Goal: Information Seeking & Learning: Compare options

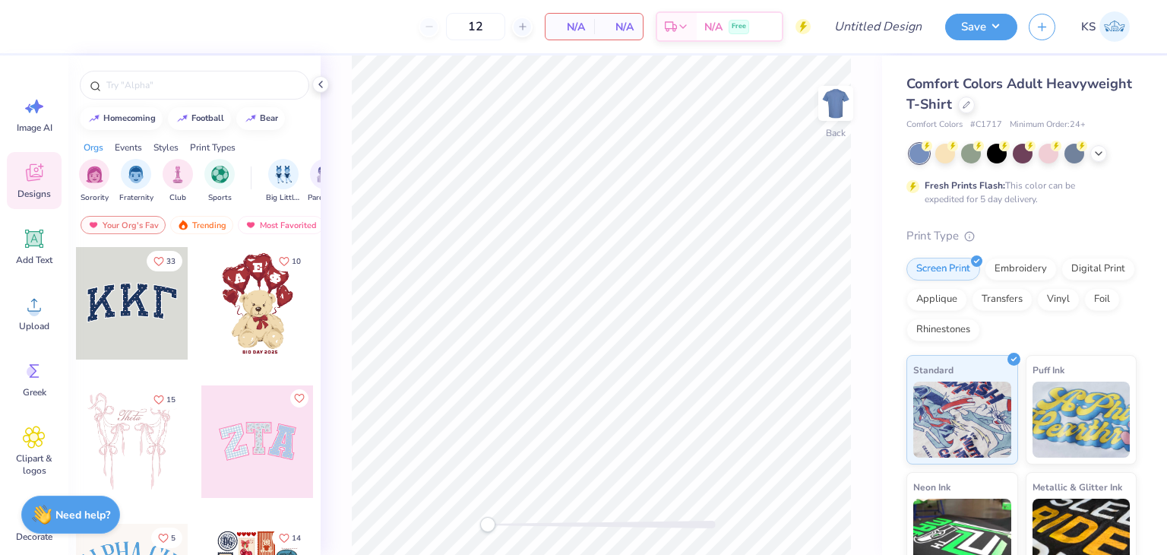
click at [948, 97] on span "Comfort Colors Adult Heavyweight T-Shirt" at bounding box center [1019, 93] width 226 height 39
click at [975, 99] on div at bounding box center [966, 103] width 17 height 17
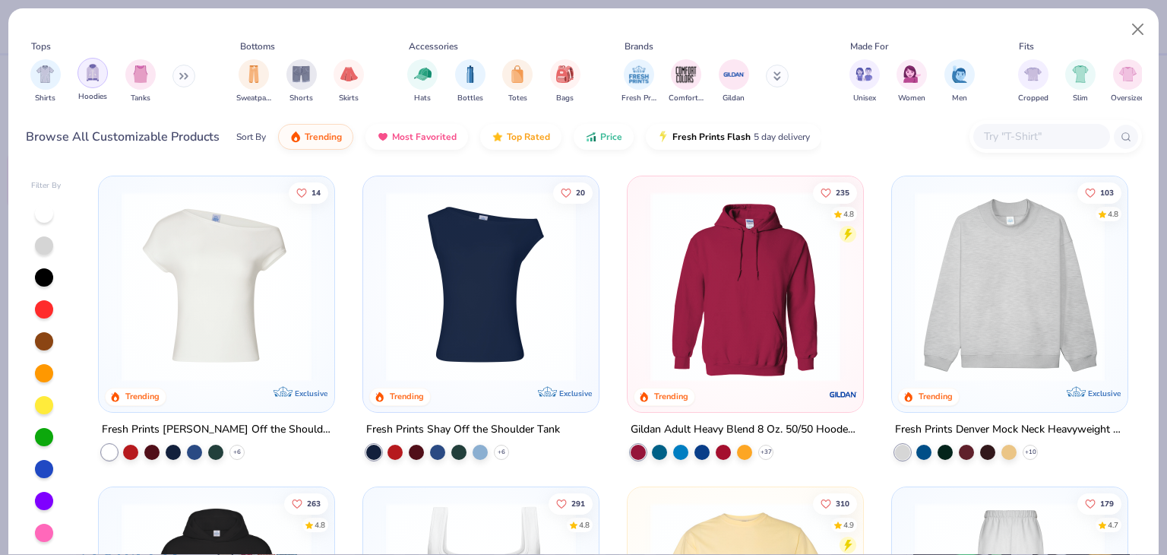
click at [88, 77] on img "filter for Hoodies" at bounding box center [92, 72] width 17 height 17
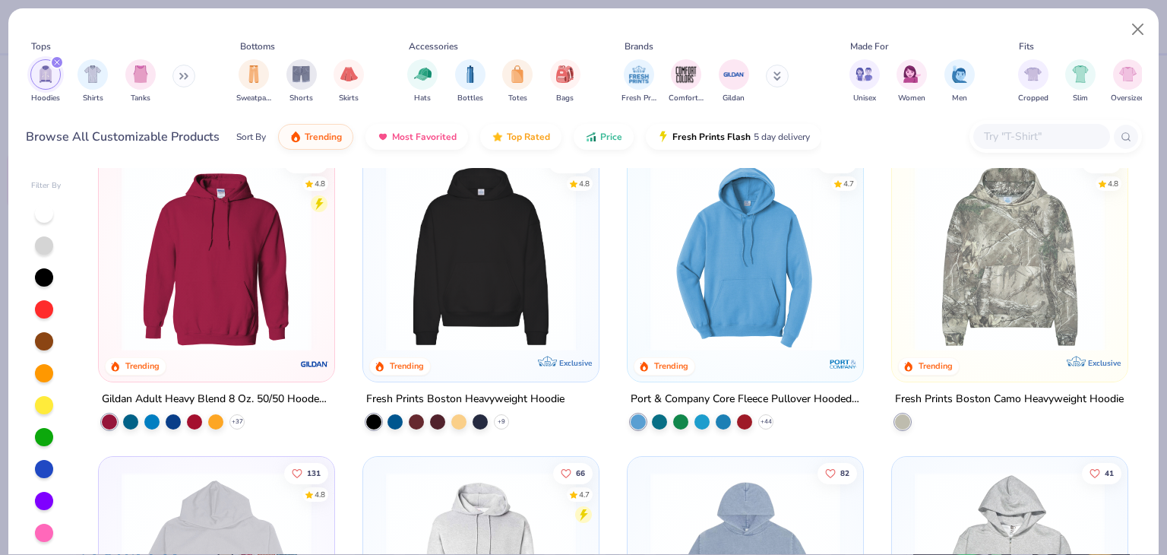
scroll to position [30, 0]
click at [223, 273] on img at bounding box center [216, 256] width 205 height 190
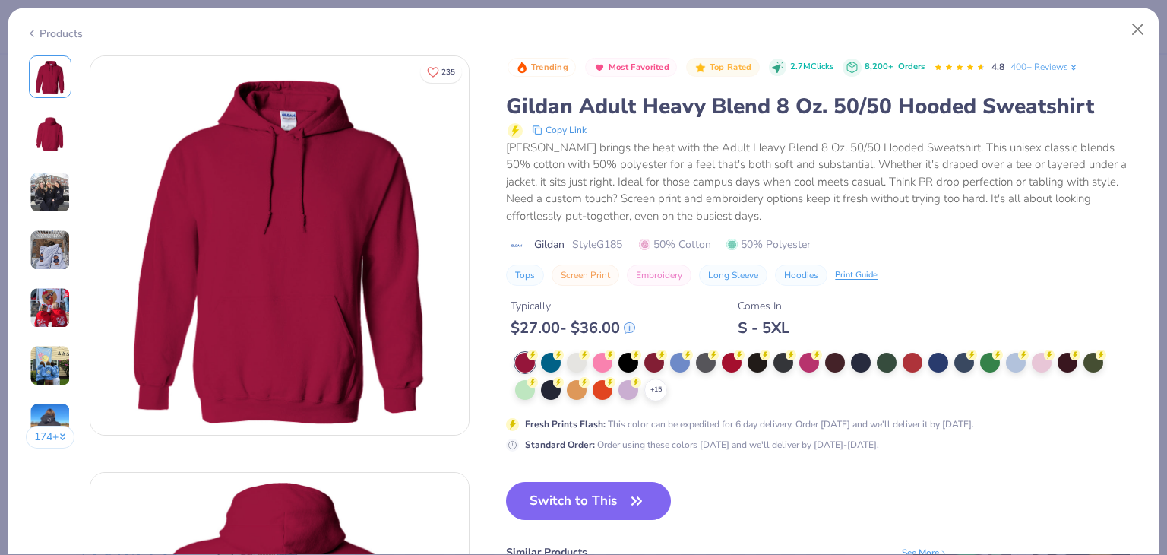
click at [956, 472] on div "Trending Most Favorited Top Rated 2.7M Clicks 8,200+ Orders 4.8 400+ Reviews Gi…" at bounding box center [823, 371] width 635 height 632
click at [1133, 25] on button "Close" at bounding box center [1138, 29] width 29 height 29
click at [1136, 31] on button "Close" at bounding box center [1138, 29] width 29 height 29
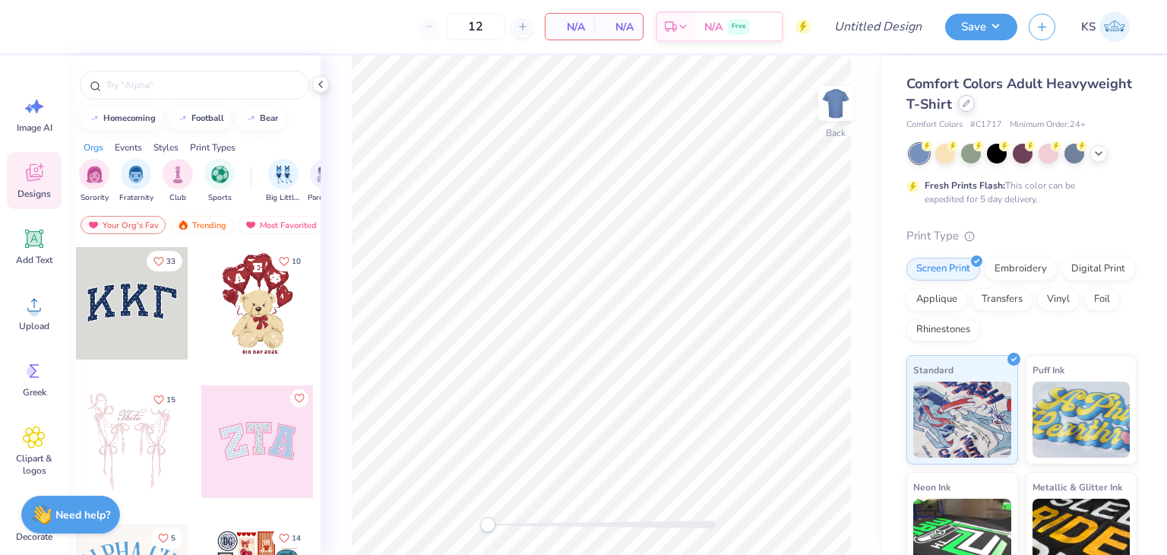
click at [1054, 112] on div "Comfort Colors Adult Heavyweight T-Shirt" at bounding box center [1021, 94] width 230 height 41
click at [975, 111] on div at bounding box center [966, 103] width 17 height 17
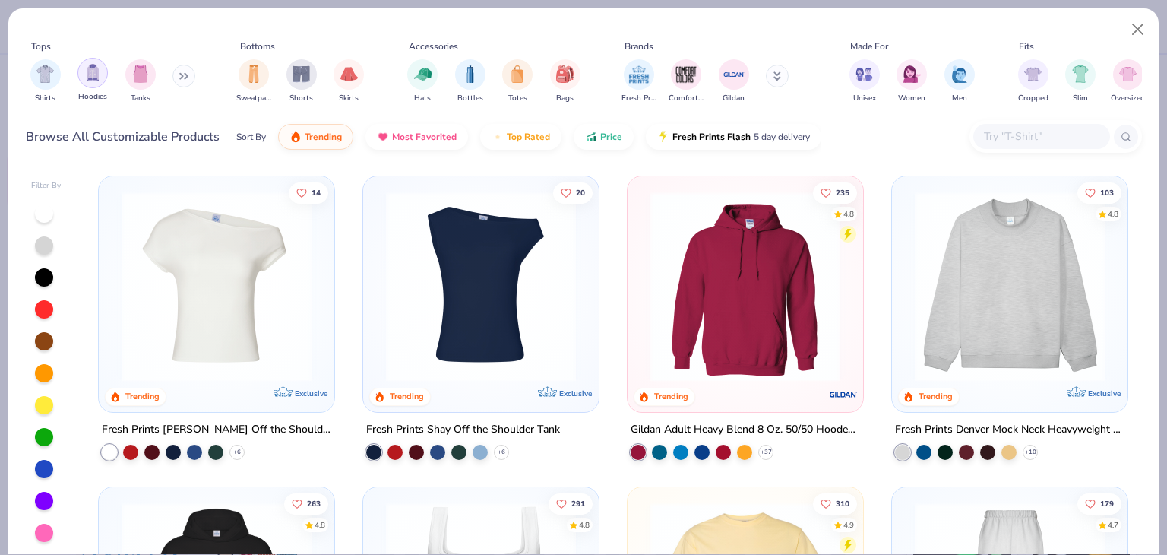
click at [91, 76] on img "filter for Hoodies" at bounding box center [92, 72] width 17 height 17
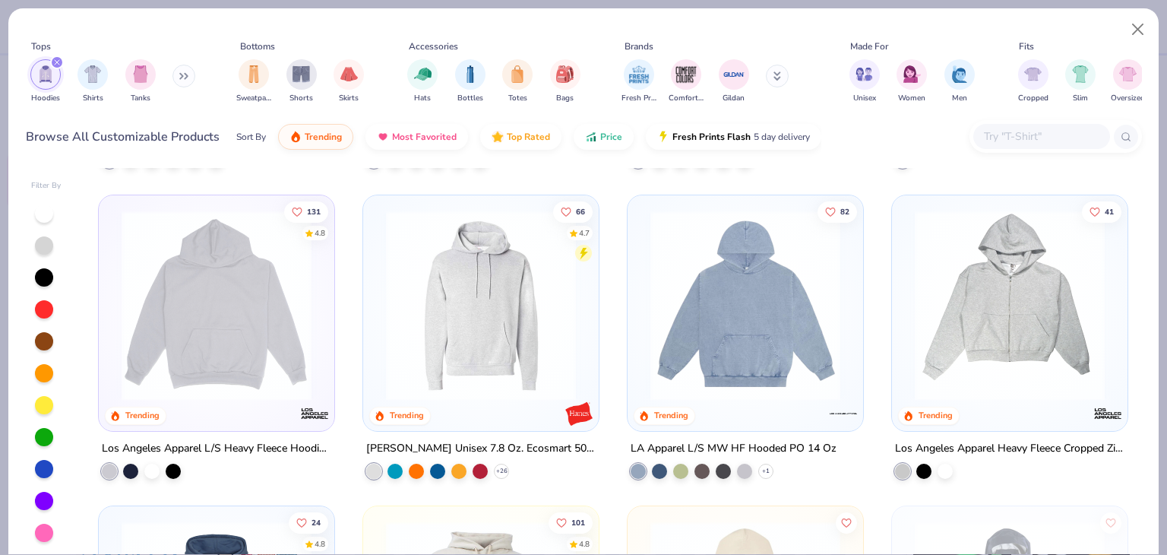
scroll to position [292, 0]
click at [277, 326] on img at bounding box center [216, 305] width 205 height 190
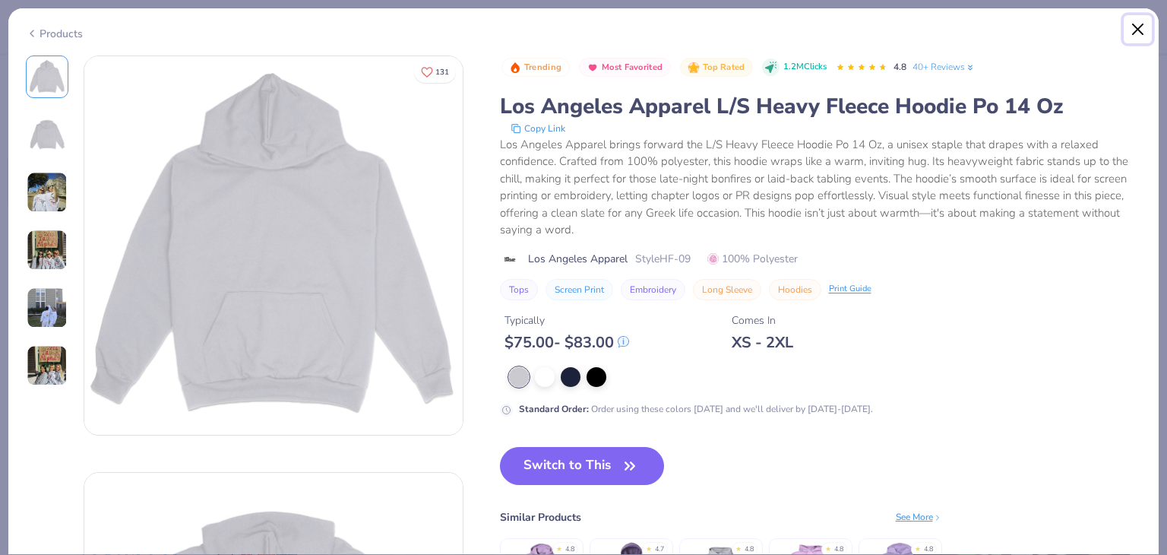
click at [1138, 25] on button "Close" at bounding box center [1138, 29] width 29 height 29
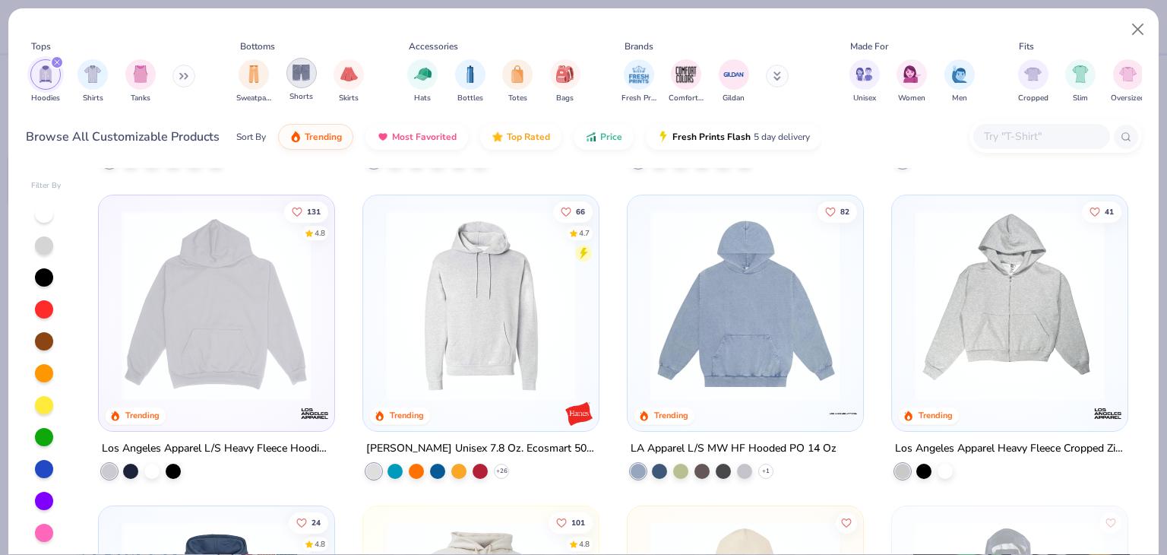
click at [300, 73] on img "filter for Shorts" at bounding box center [300, 72] width 17 height 17
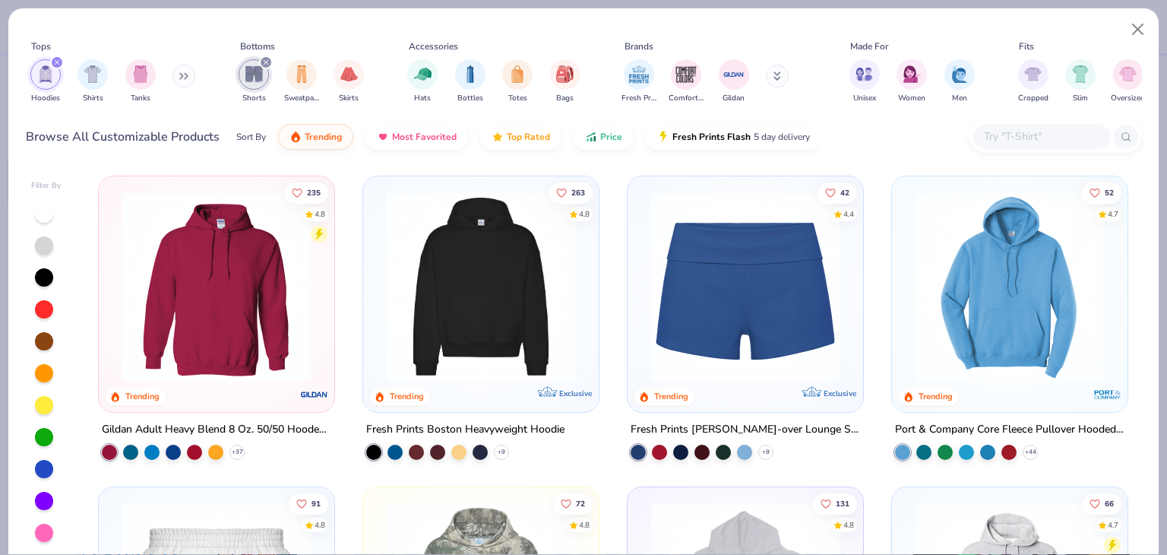
click at [58, 57] on div "filter for Hoodies" at bounding box center [57, 62] width 14 height 14
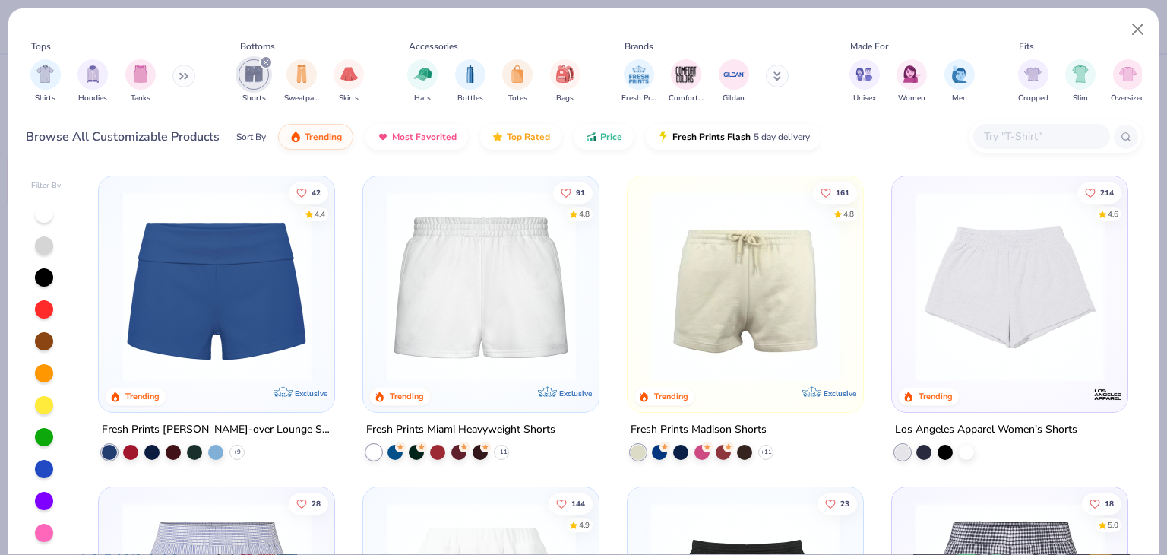
click at [435, 318] on img at bounding box center [480, 286] width 205 height 190
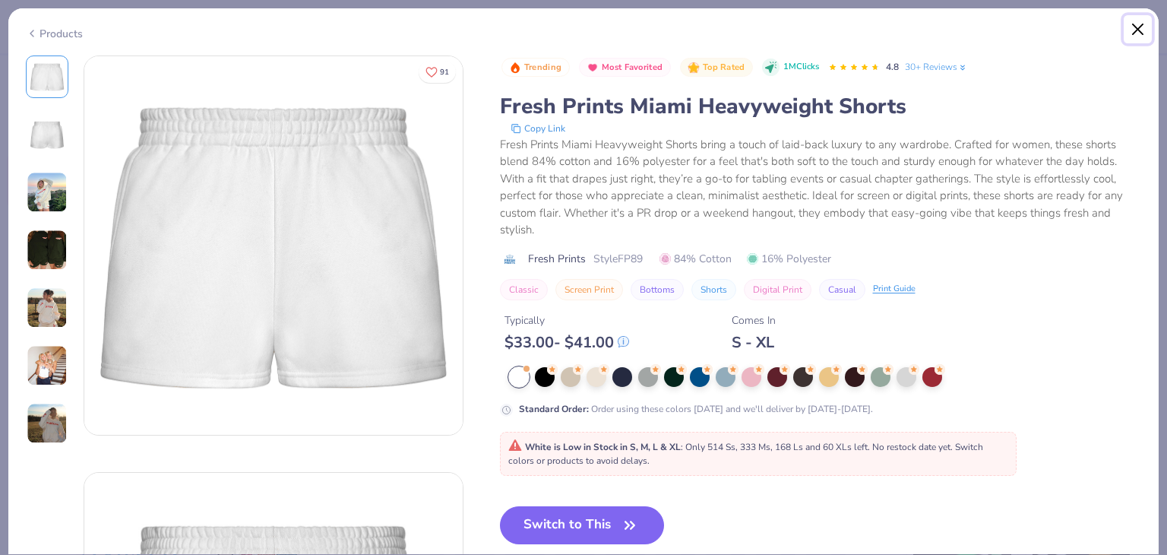
click at [1143, 28] on button "Close" at bounding box center [1138, 29] width 29 height 29
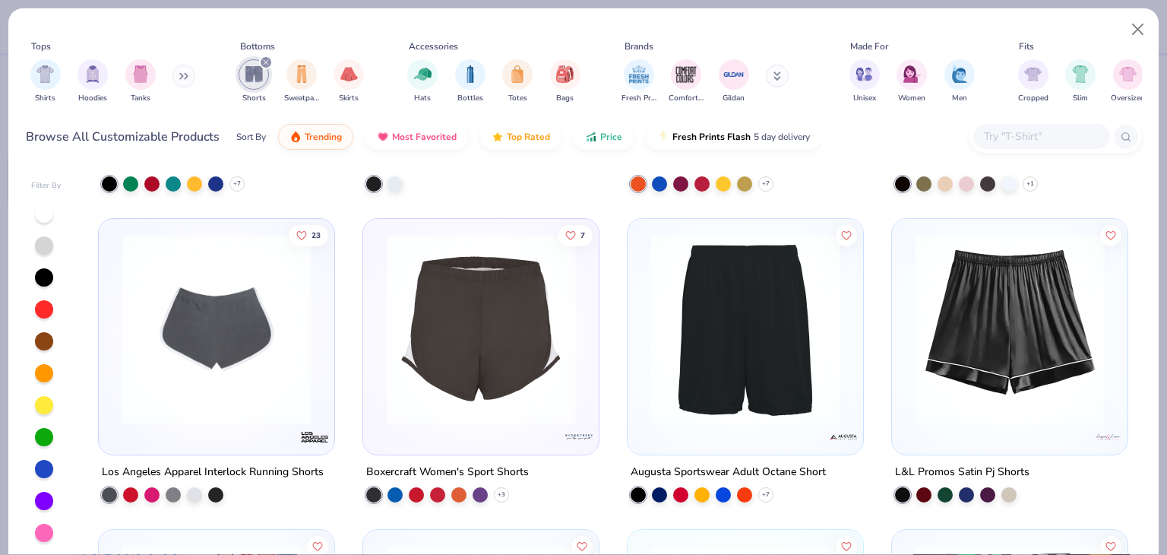
scroll to position [1479, 0]
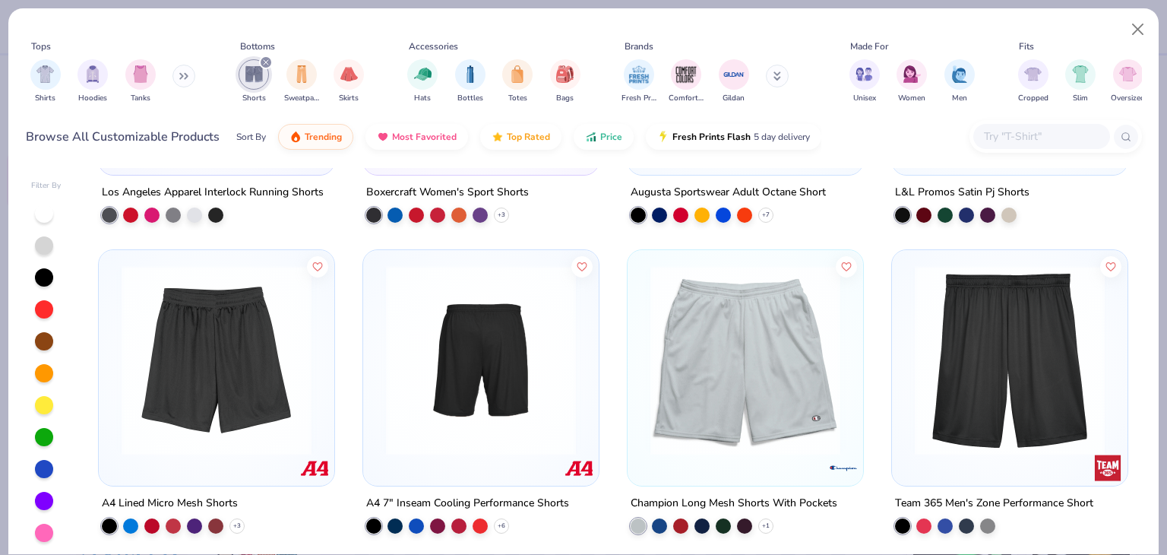
click at [800, 297] on img at bounding box center [745, 360] width 205 height 190
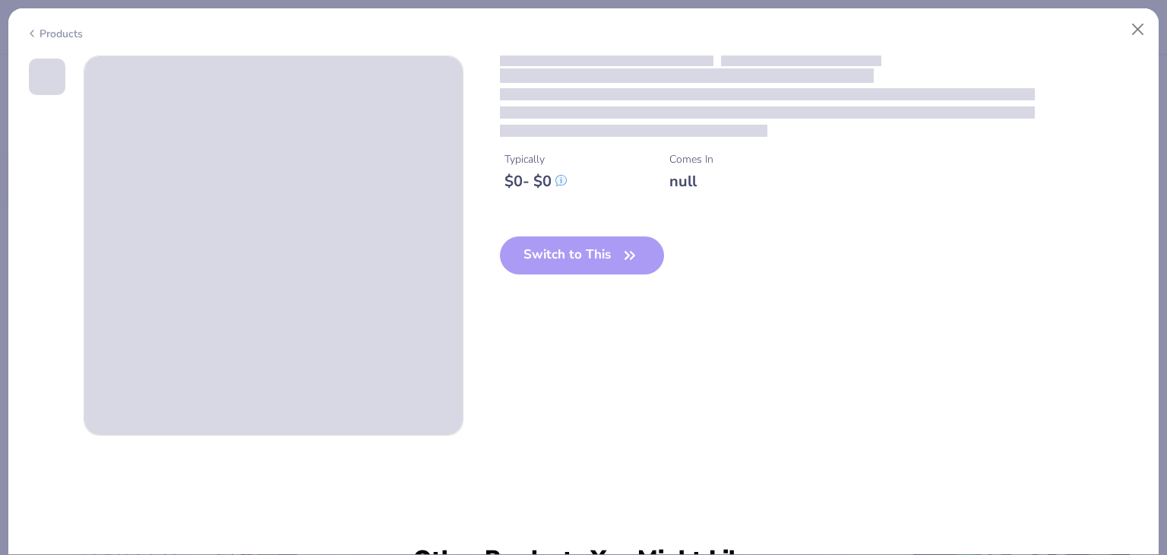
scroll to position [103, 0]
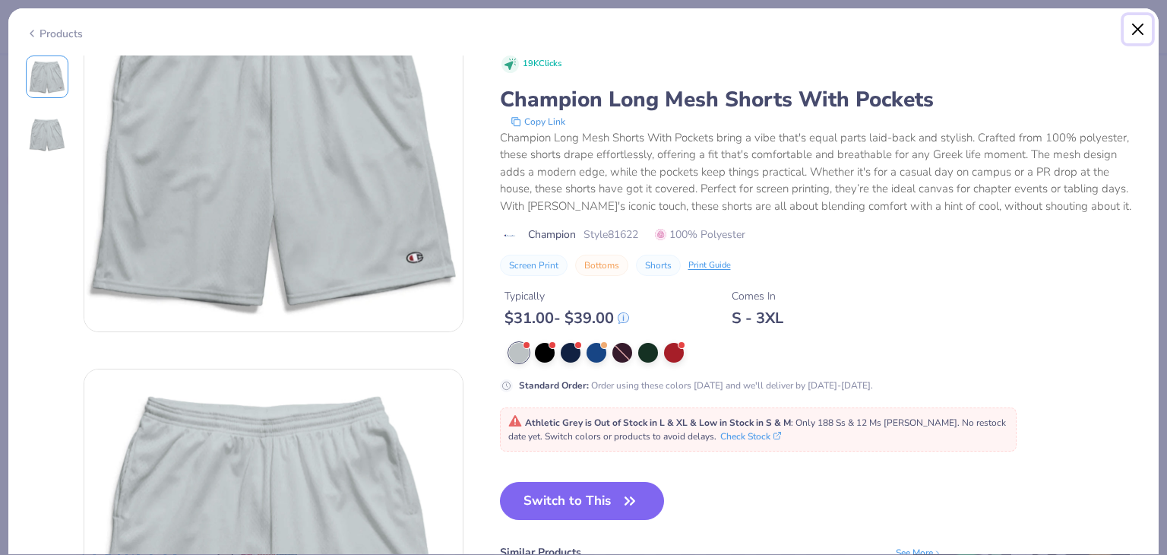
click at [1134, 28] on button "Close" at bounding box center [1138, 29] width 29 height 29
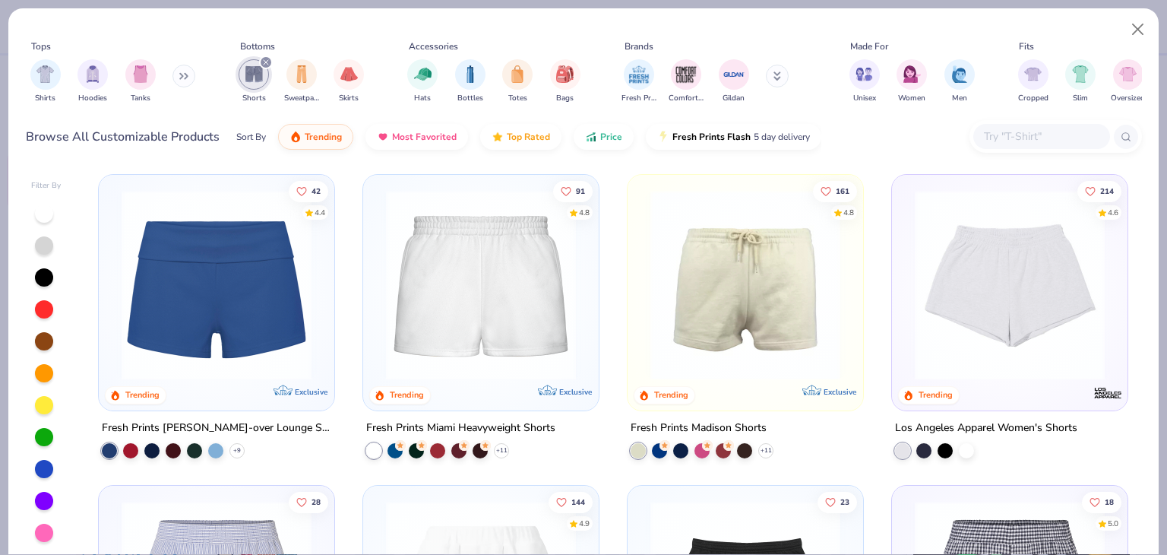
scroll to position [3, 0]
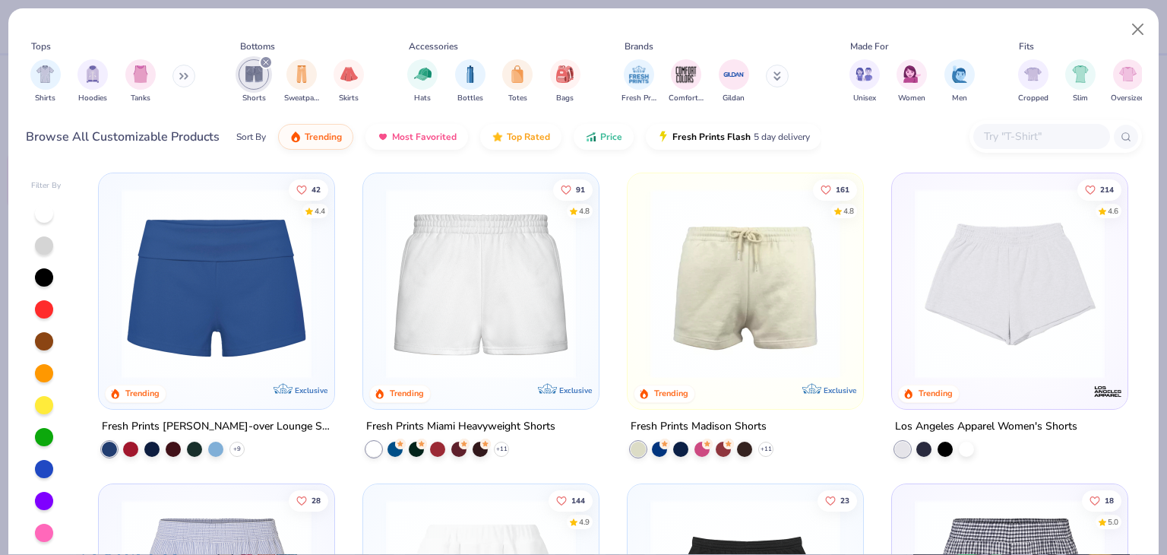
click at [1004, 303] on img at bounding box center [1009, 283] width 205 height 190
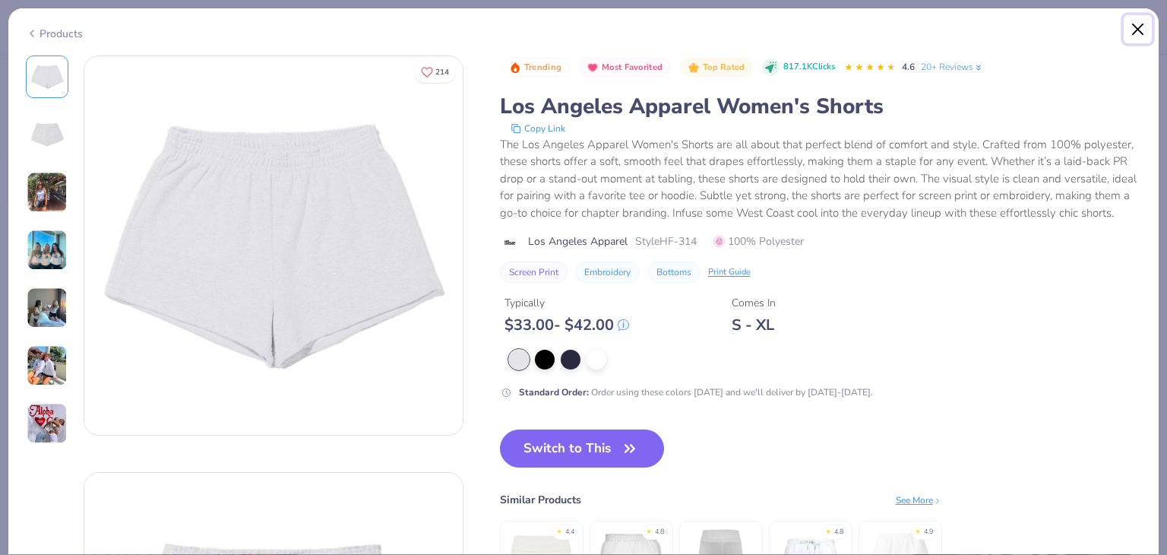
click at [1124, 32] on button "Close" at bounding box center [1138, 29] width 29 height 29
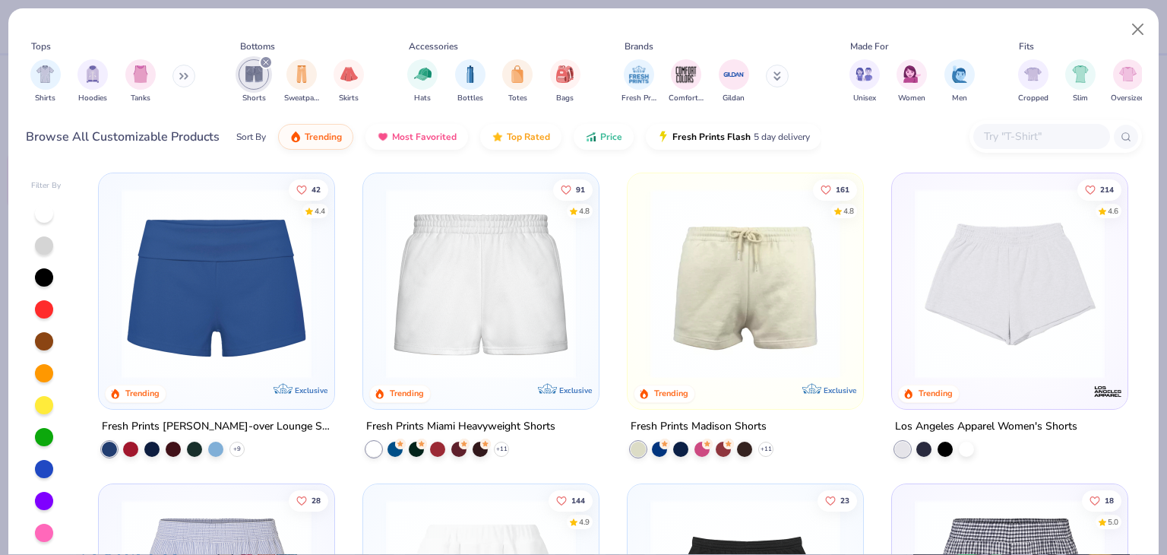
click at [266, 61] on icon "filter for Shorts" at bounding box center [266, 62] width 5 height 5
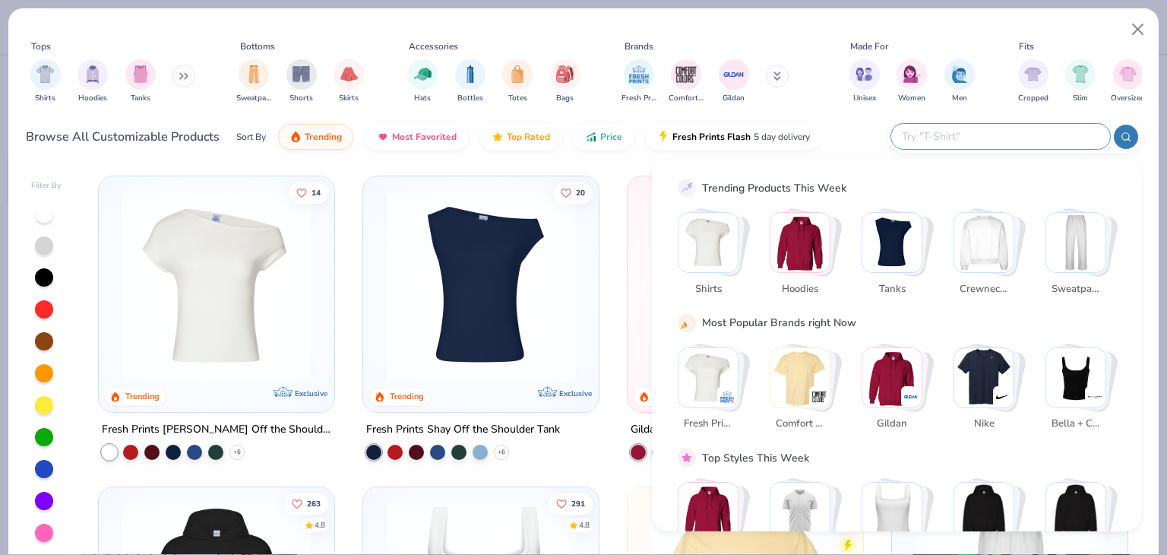
click at [1009, 137] on input "text" at bounding box center [999, 136] width 199 height 17
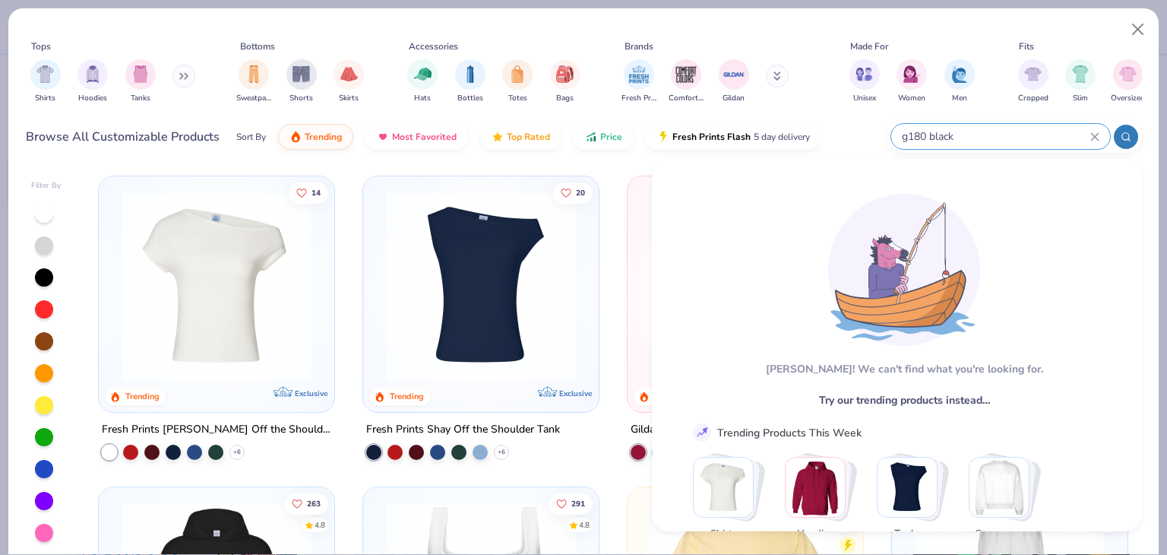
type input "g180 black"
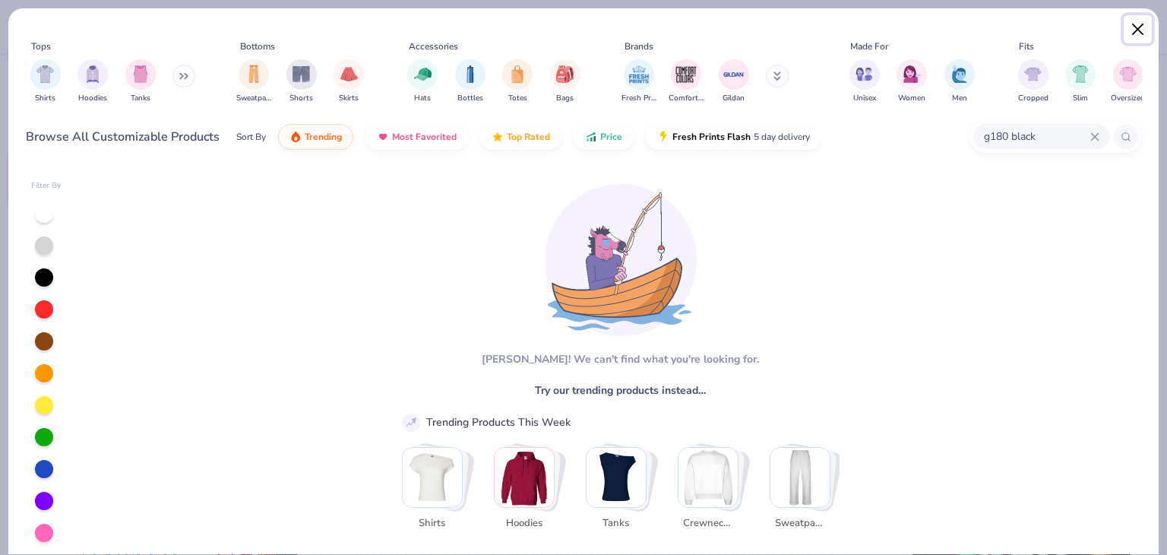
click at [1124, 21] on button "Close" at bounding box center [1138, 29] width 29 height 29
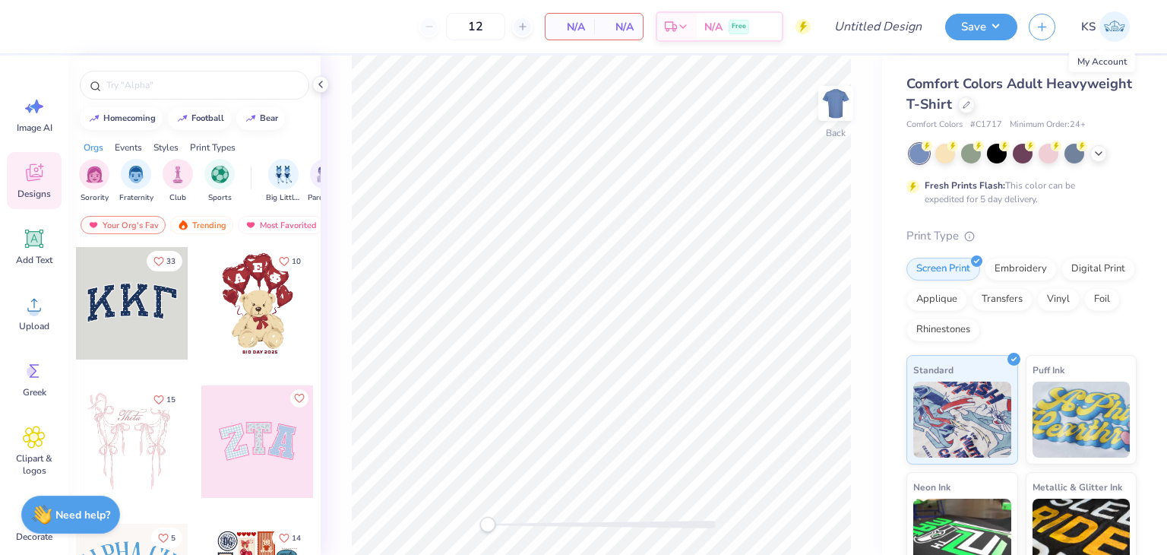
click at [1118, 30] on img at bounding box center [1114, 26] width 30 height 30
